Goal: Task Accomplishment & Management: Use online tool/utility

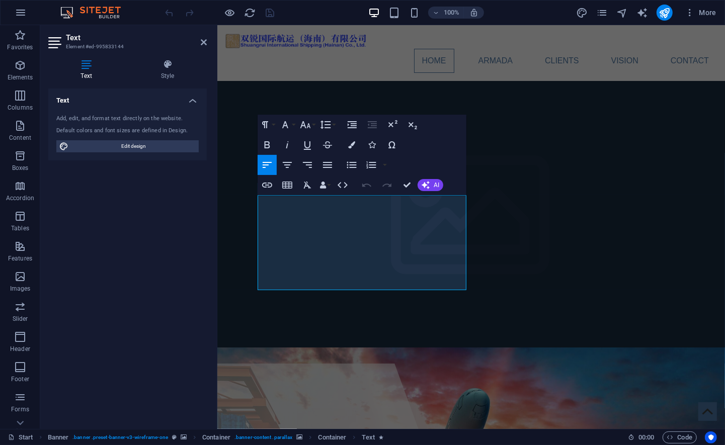
drag, startPoint x: 287, startPoint y: 283, endPoint x: 808, endPoint y: 196, distance: 528.0
copy span "As a trusted and reliable logistics partner, we are dedicated to ensuring that …"
